Goal: Task Accomplishment & Management: Use online tool/utility

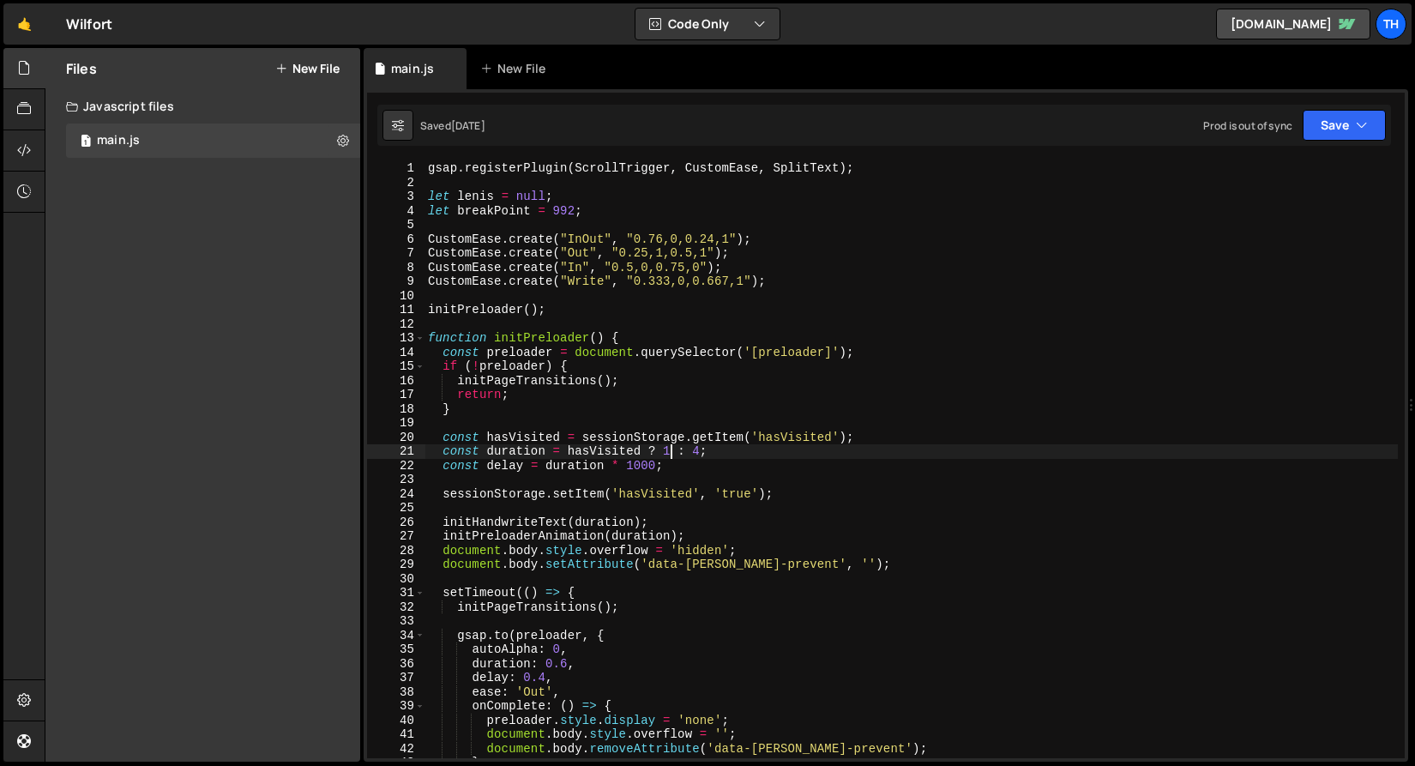
click at [667, 450] on div "gsap . registerPlugin ( ScrollTrigger , CustomEase , SplitText ) ; let [PERSON_…" at bounding box center [912, 473] width 974 height 625
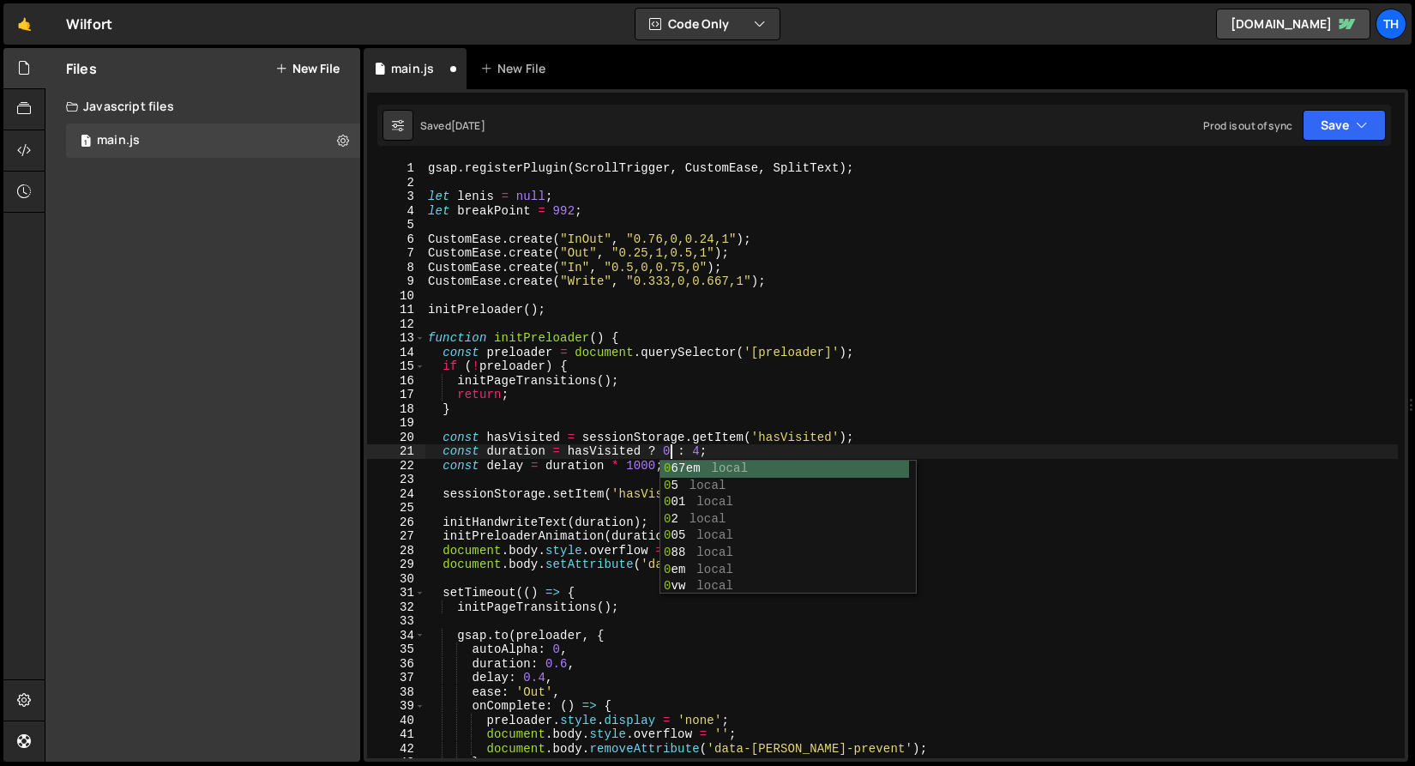
click at [921, 438] on div "gsap . registerPlugin ( ScrollTrigger , CustomEase , SplitText ) ; let [PERSON_…" at bounding box center [912, 473] width 974 height 625
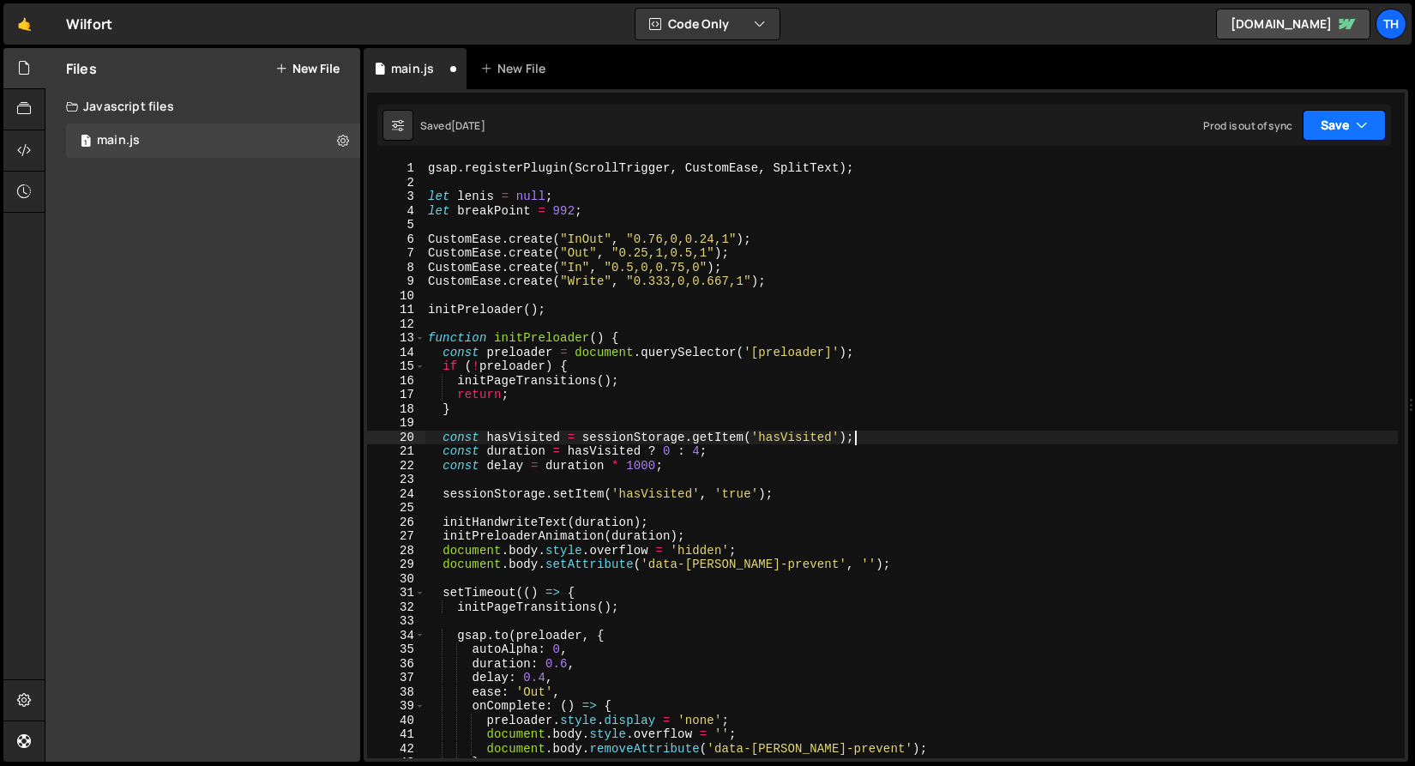
click at [1340, 124] on button "Save" at bounding box center [1344, 125] width 83 height 31
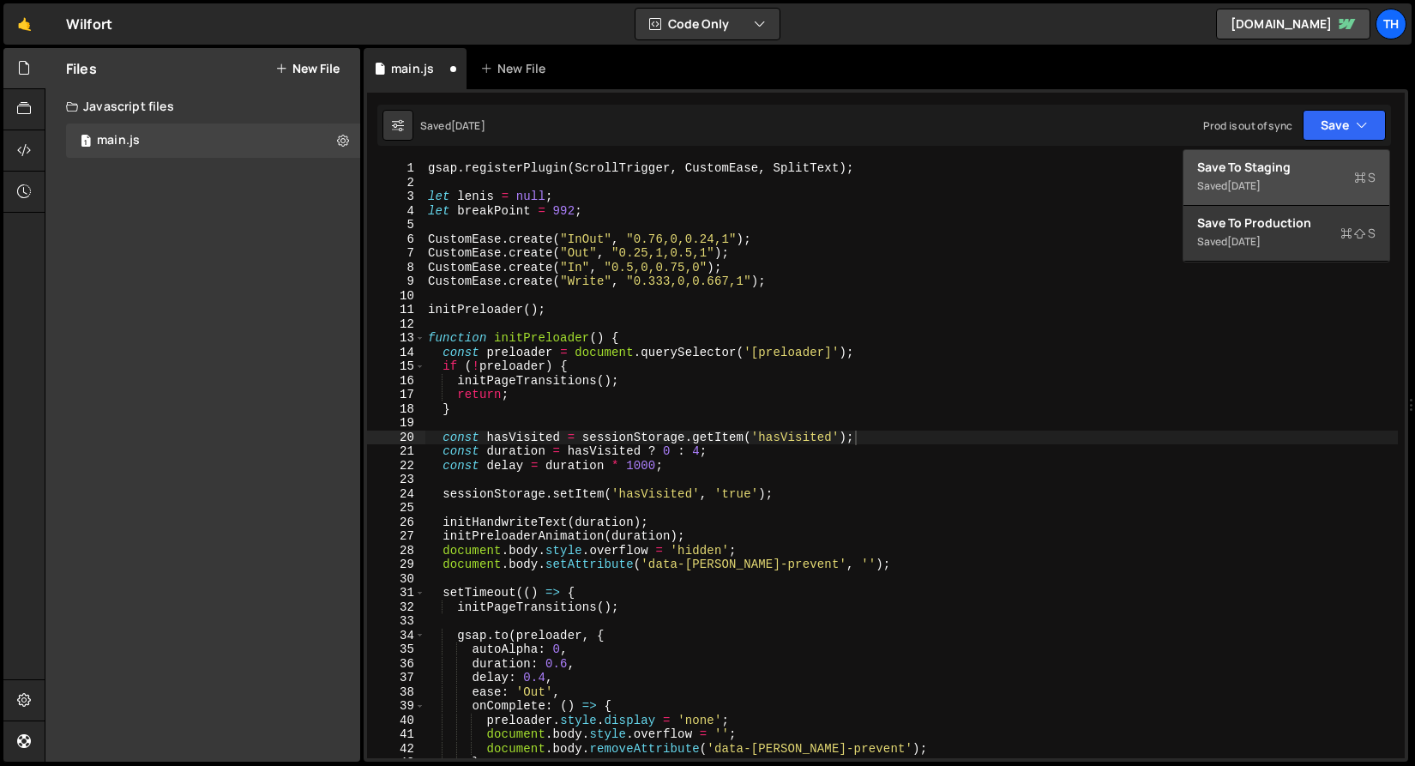
click at [1322, 162] on div "Save to Staging S" at bounding box center [1287, 167] width 178 height 17
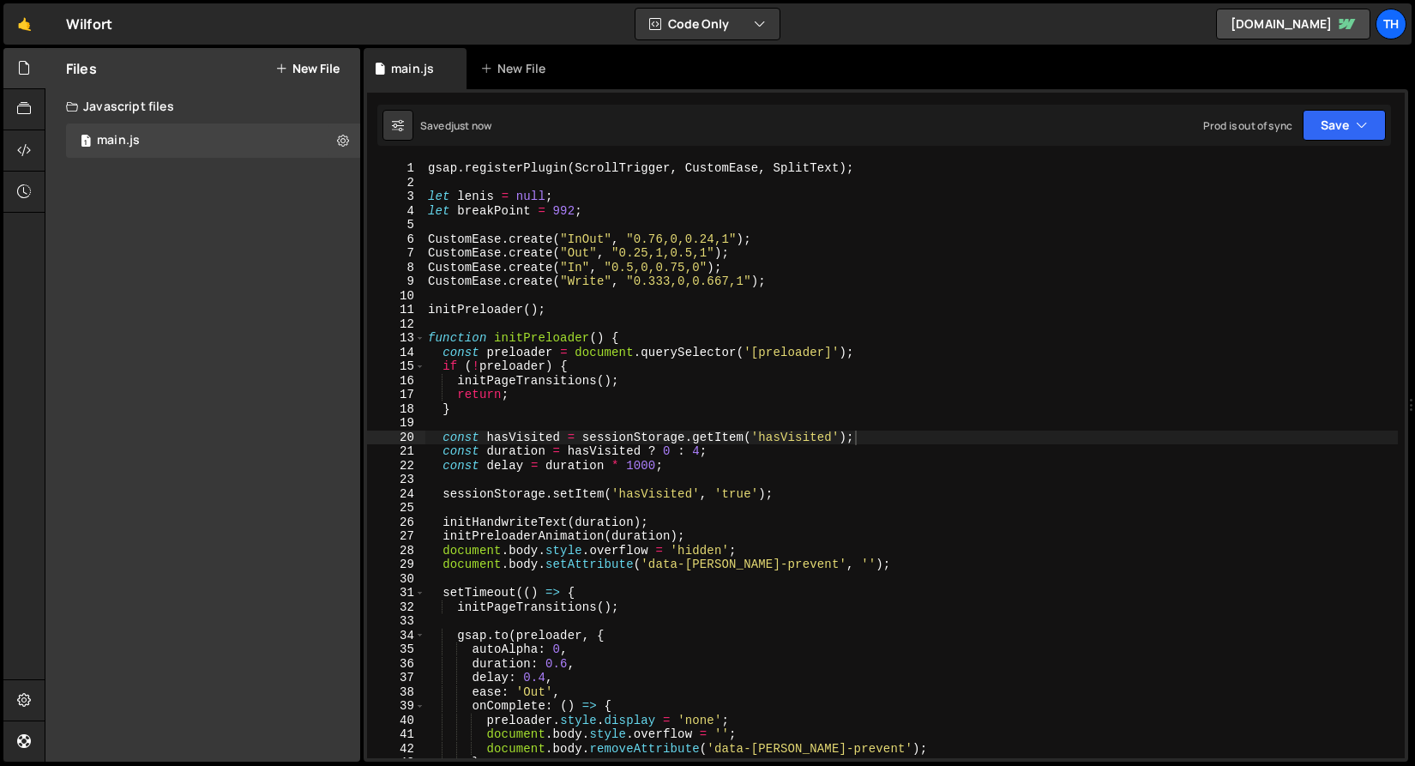
click at [662, 450] on div "gsap . registerPlugin ( ScrollTrigger , CustomEase , SplitText ) ; let [PERSON_…" at bounding box center [912, 473] width 974 height 625
click at [677, 452] on div "gsap . registerPlugin ( ScrollTrigger , CustomEase , SplitText ) ; let [PERSON_…" at bounding box center [912, 473] width 974 height 625
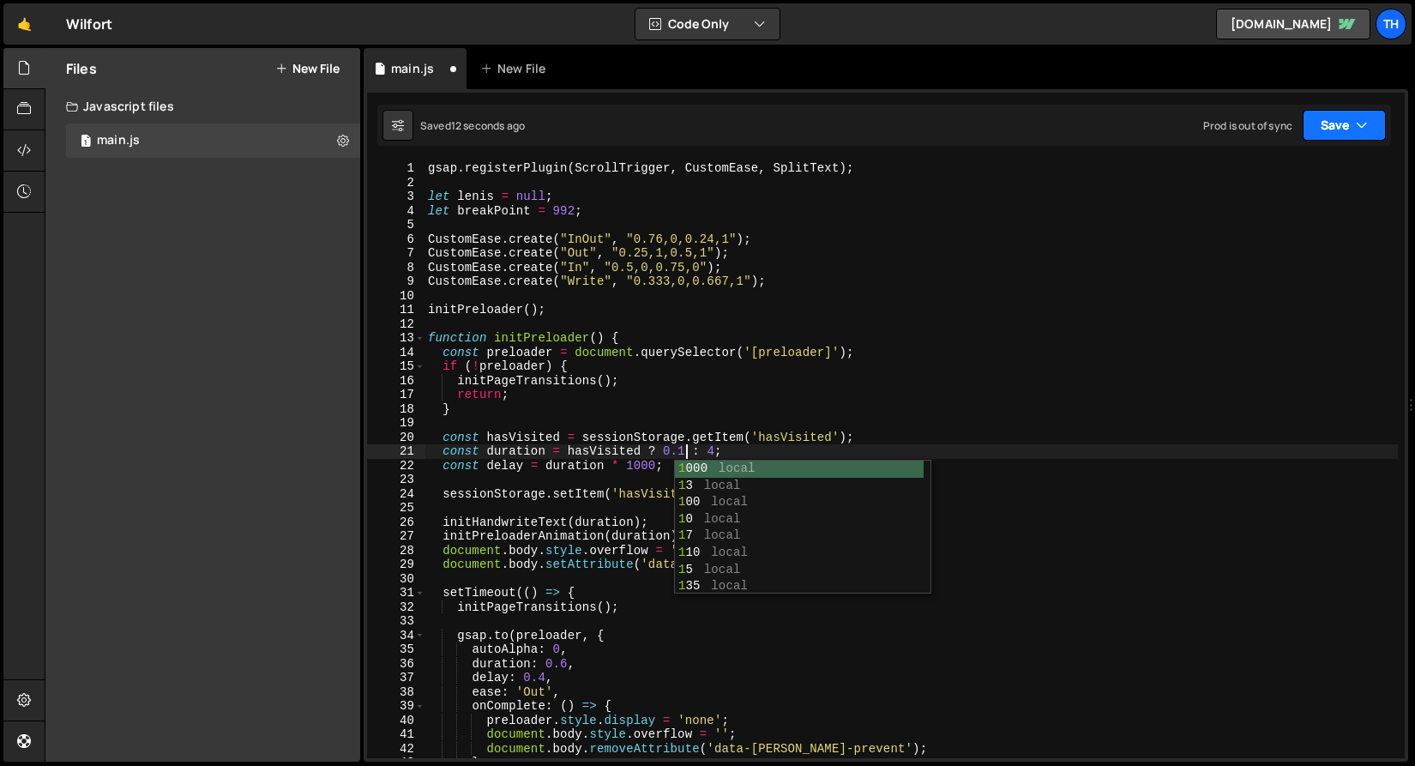
click at [1349, 135] on button "Save" at bounding box center [1344, 125] width 83 height 31
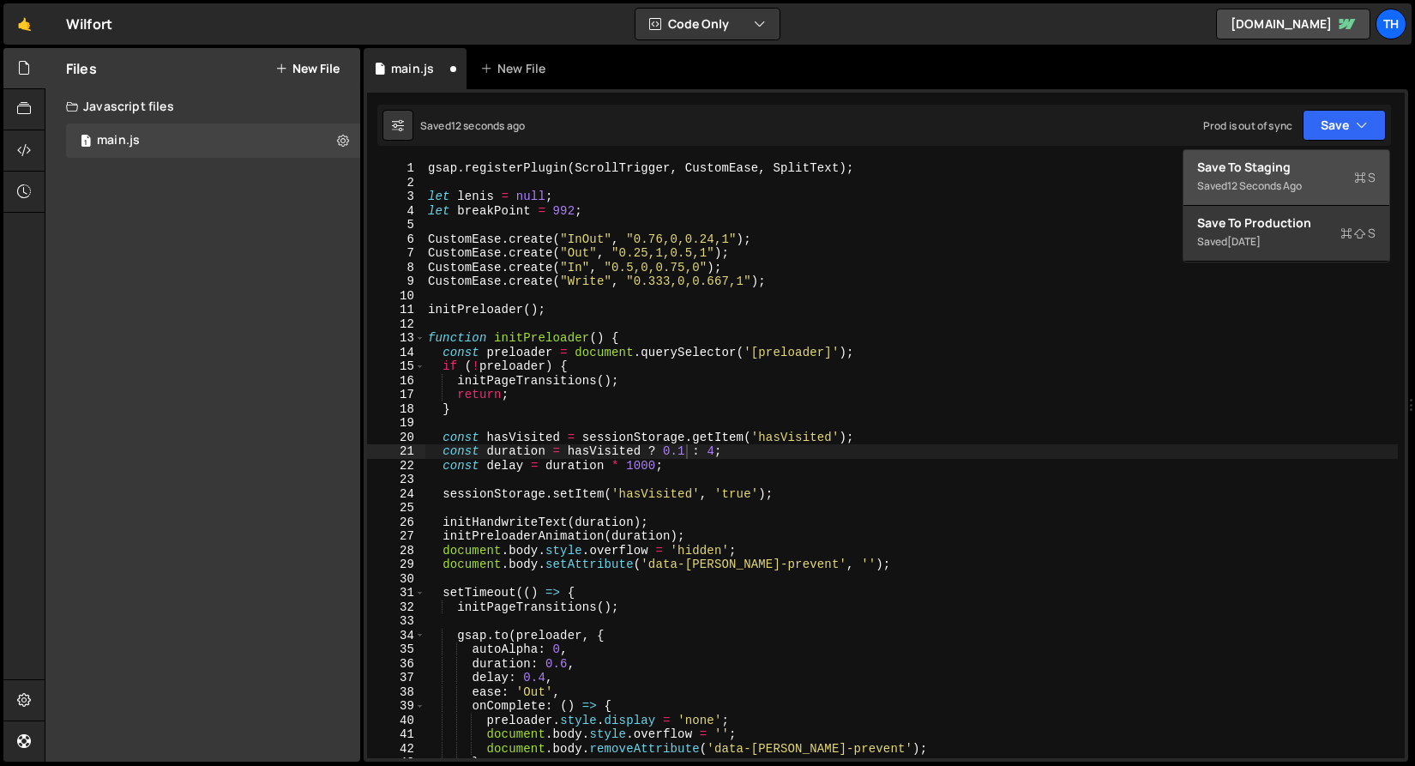
click at [1346, 153] on button "Save to Staging S Saved 12 seconds ago" at bounding box center [1287, 178] width 206 height 56
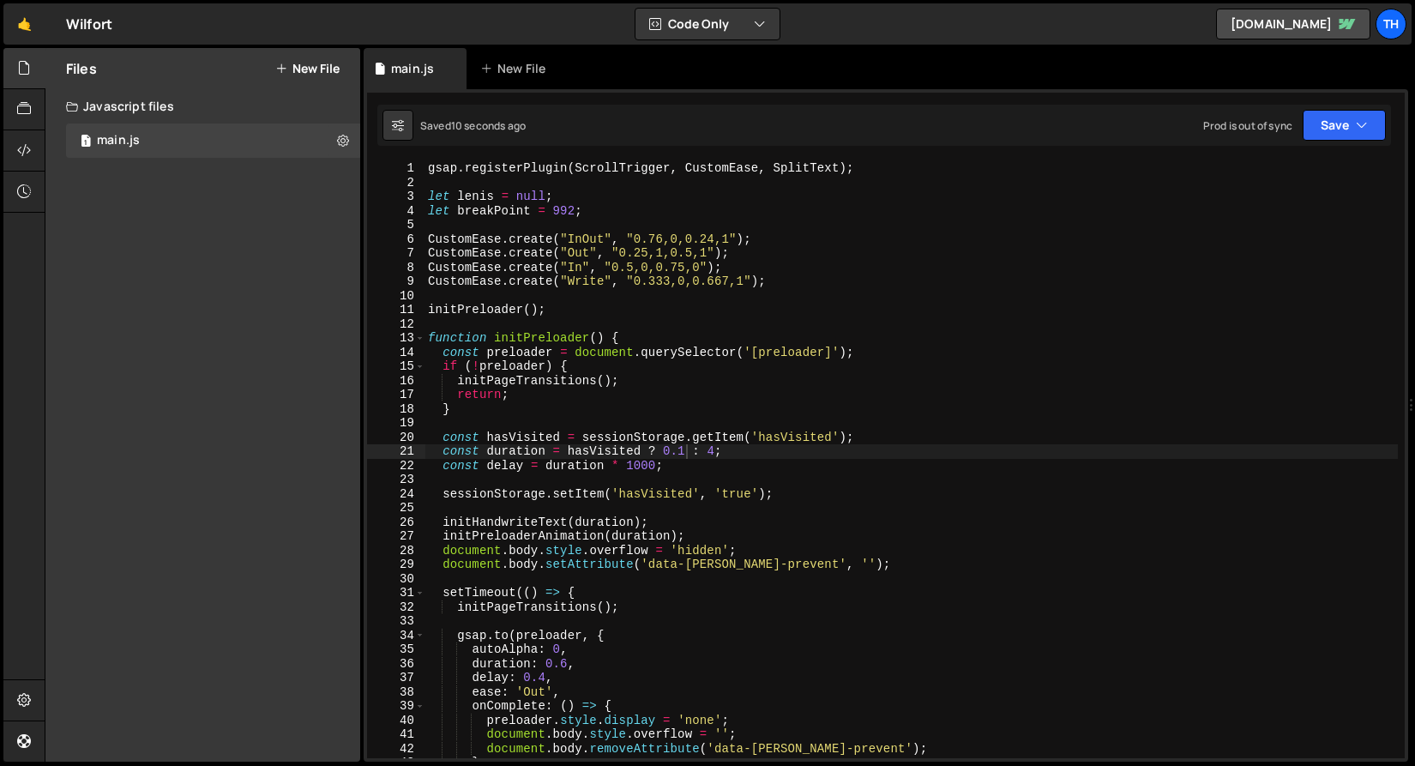
click at [697, 457] on div "gsap . registerPlugin ( ScrollTrigger , CustomEase , SplitText ) ; let [PERSON_…" at bounding box center [912, 473] width 974 height 625
click at [681, 451] on div "gsap . registerPlugin ( ScrollTrigger , CustomEase , SplitText ) ; let [PERSON_…" at bounding box center [912, 473] width 974 height 625
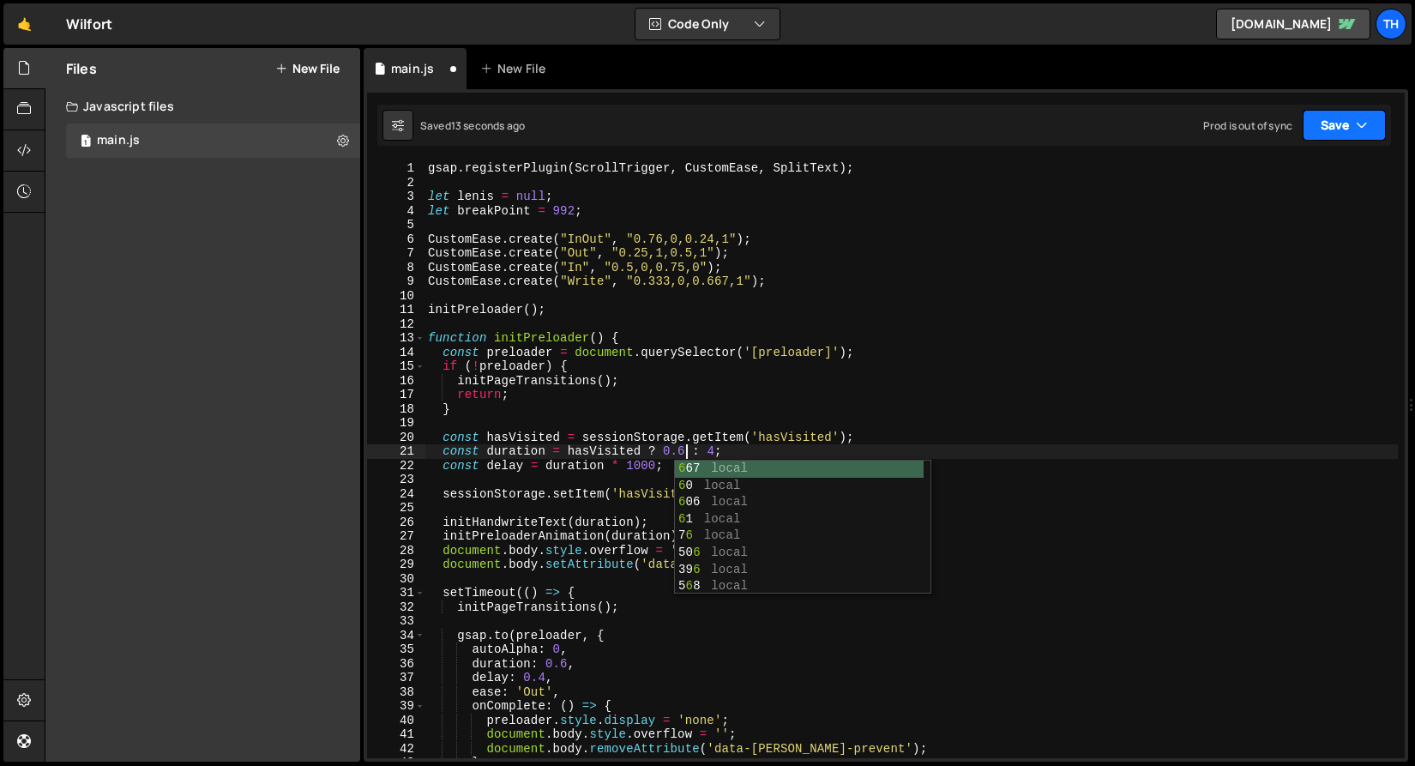
click at [1345, 129] on button "Save" at bounding box center [1344, 125] width 83 height 31
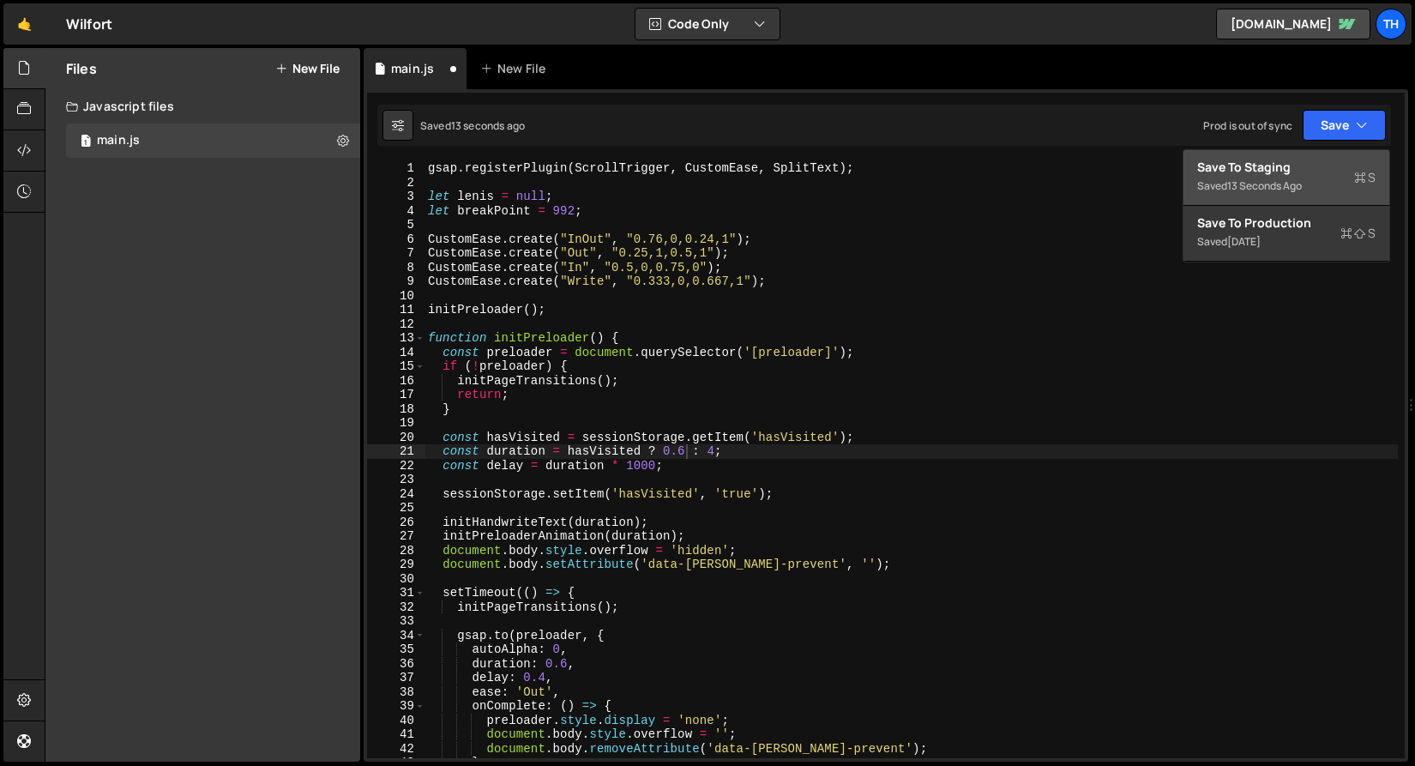
click at [1307, 166] on div "Save to Staging S" at bounding box center [1287, 167] width 178 height 17
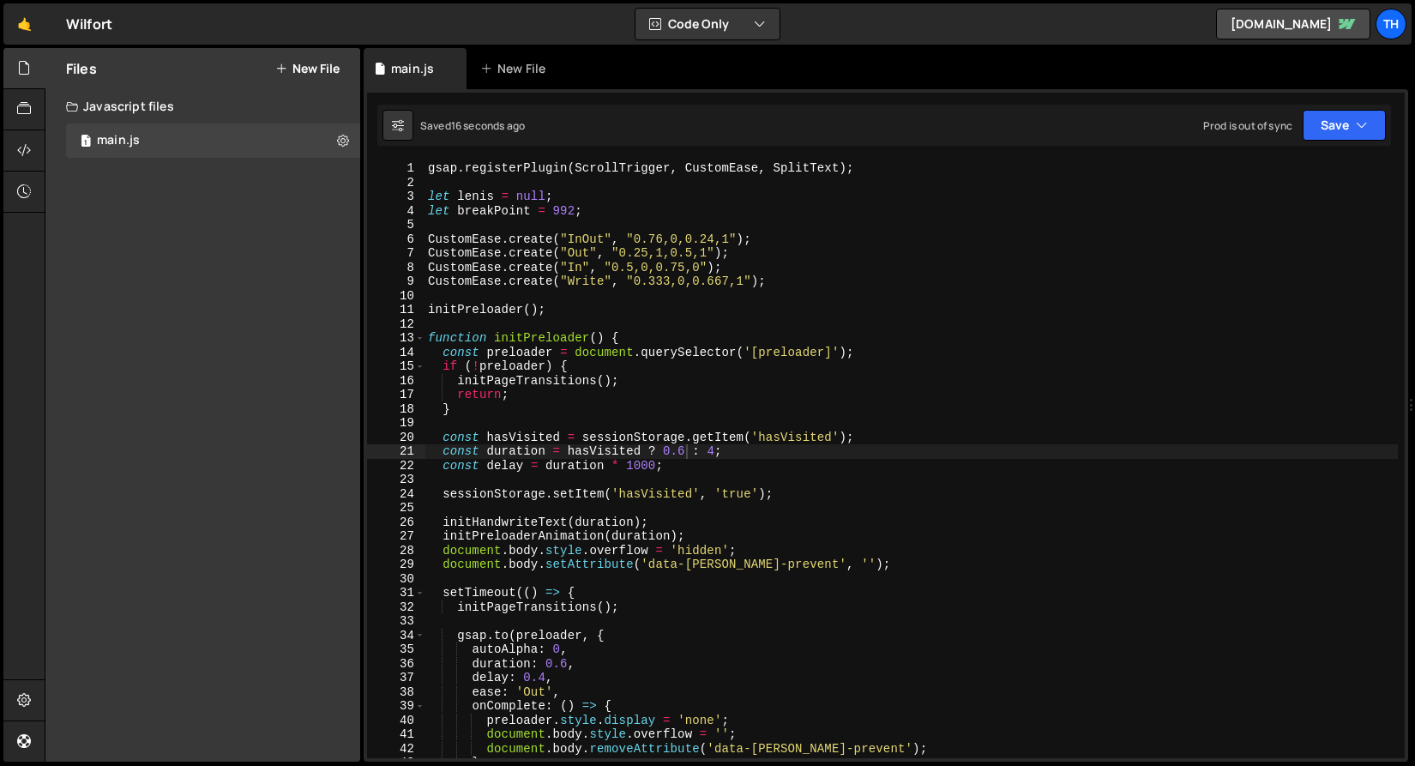
click at [683, 448] on div "gsap . registerPlugin ( ScrollTrigger , CustomEase , SplitText ) ; let [PERSON_…" at bounding box center [912, 473] width 974 height 625
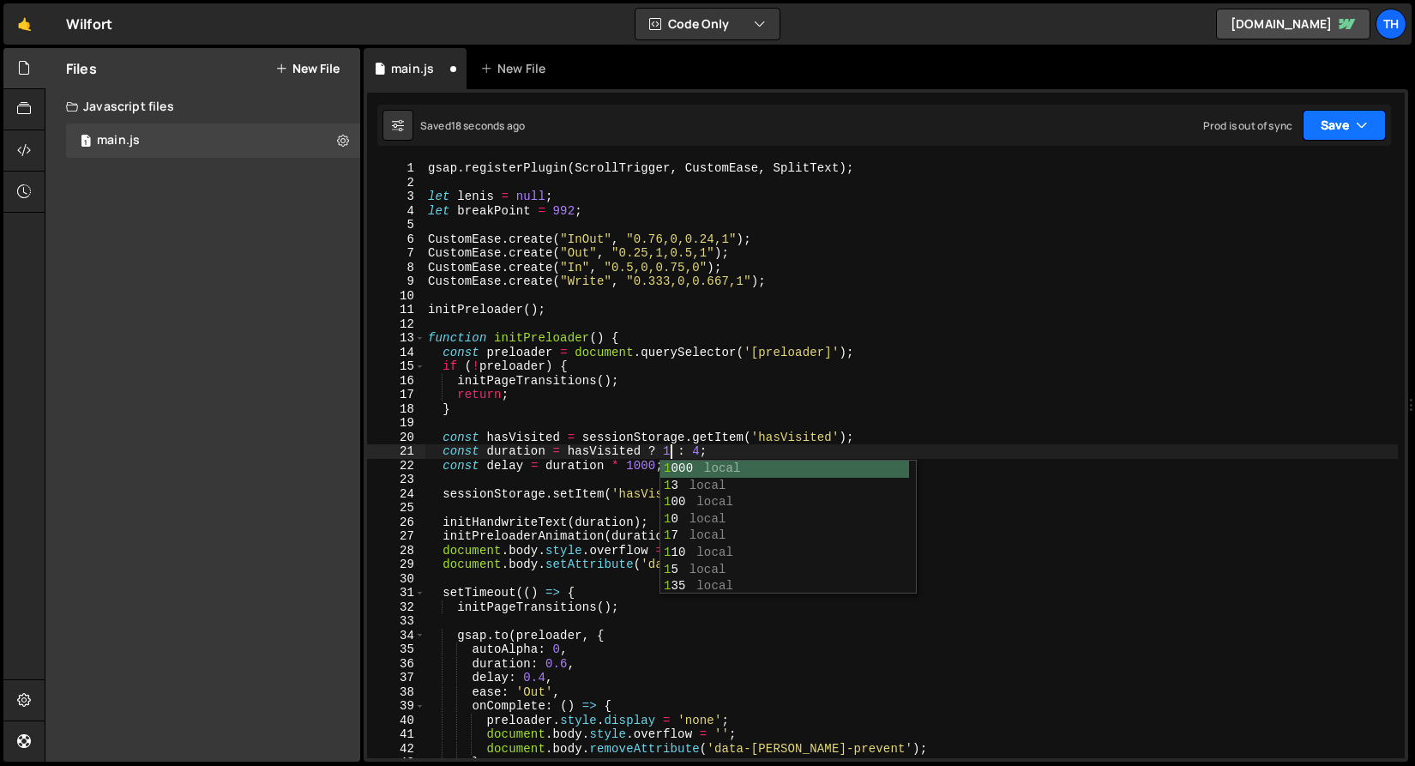
type textarea "const duration = hasVisited ? 1 : 4;"
click at [1331, 136] on button "Save" at bounding box center [1344, 125] width 83 height 31
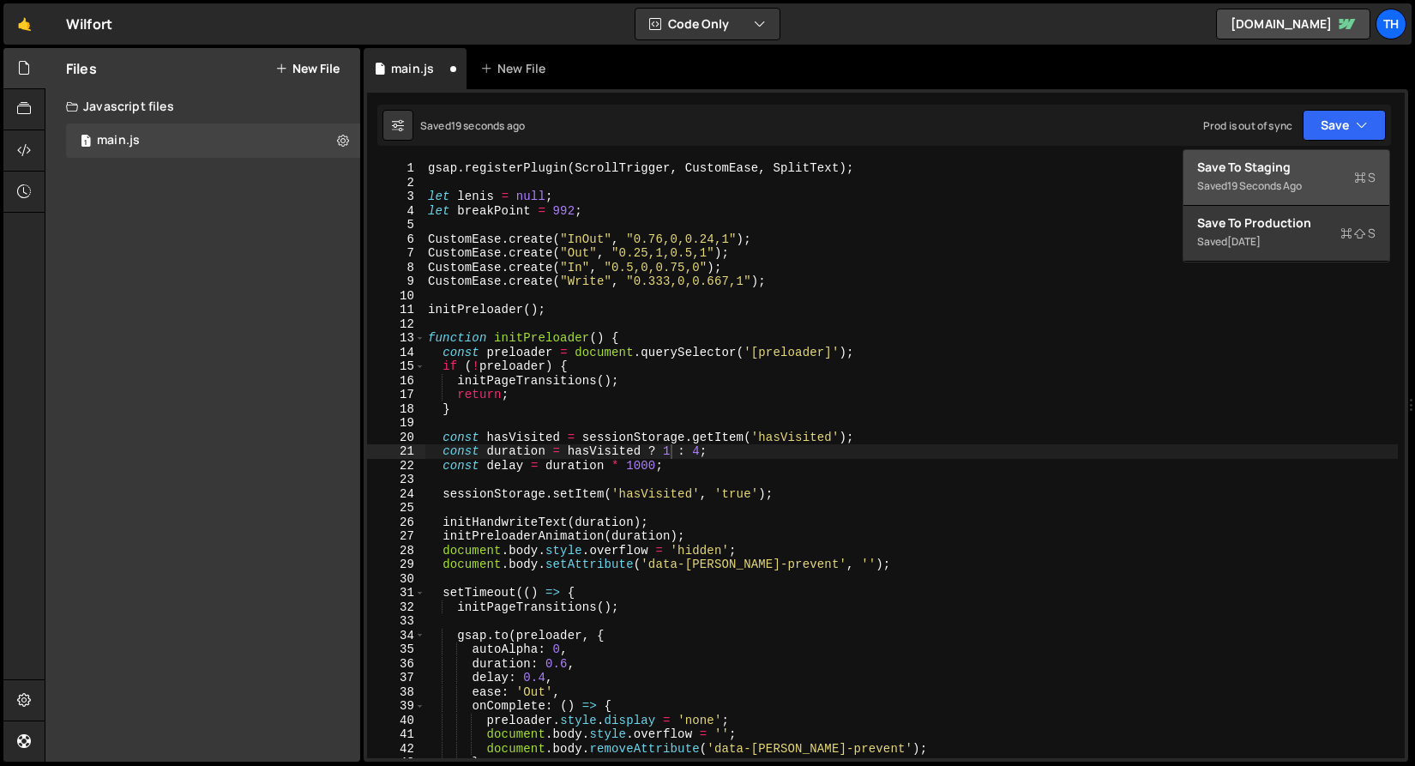
click at [1314, 160] on div "Save to Staging S" at bounding box center [1287, 167] width 178 height 17
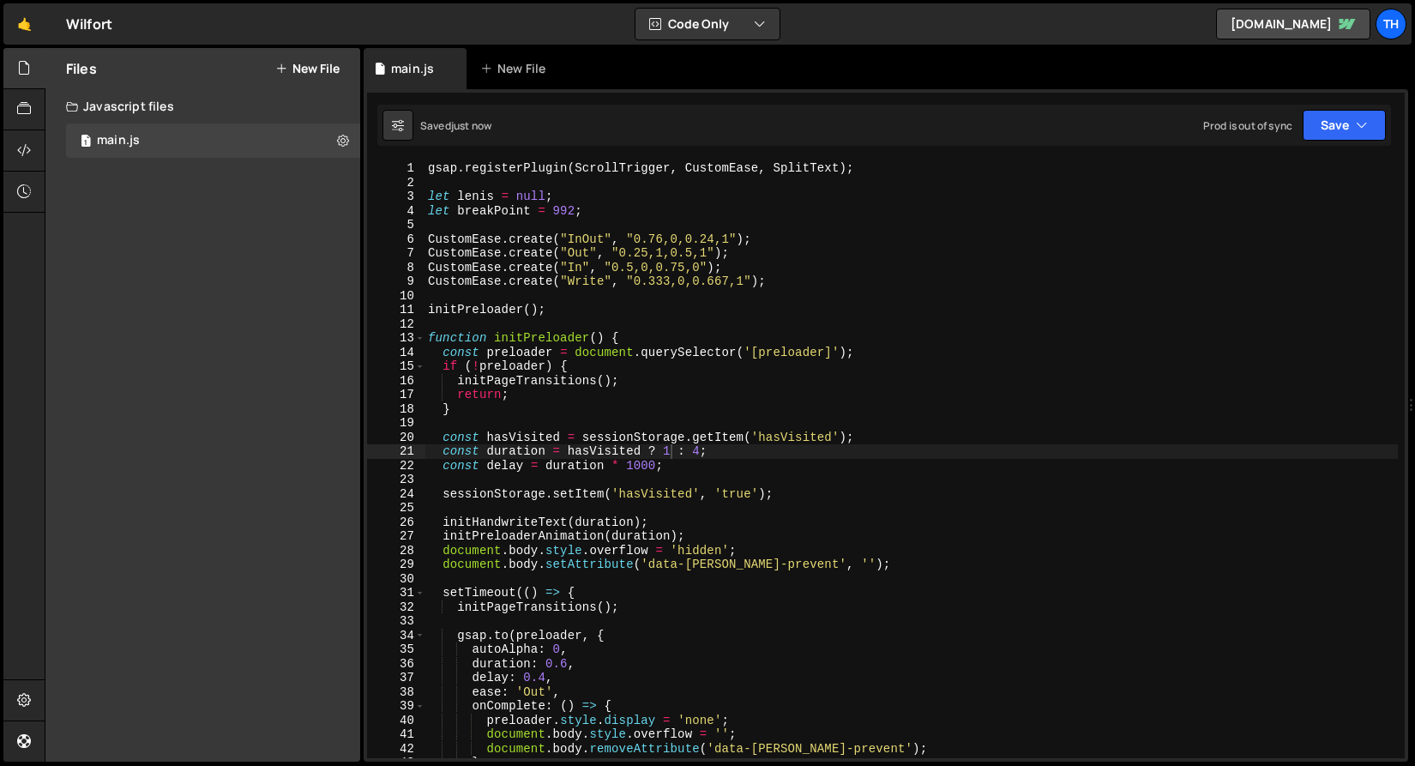
scroll to position [0, 0]
